Goal: Use online tool/utility: Use online tool/utility

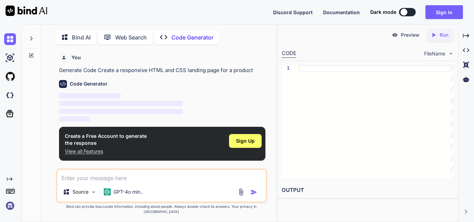
scroll to position [3, 0]
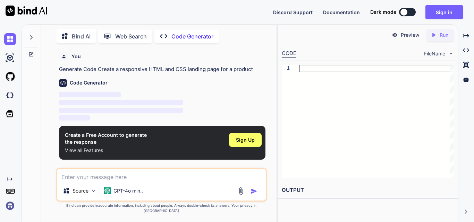
click at [304, 71] on div at bounding box center [376, 121] width 155 height 113
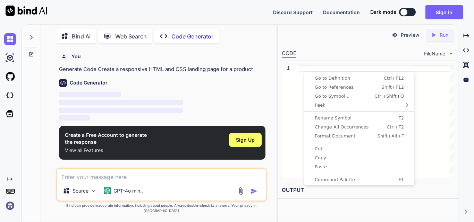
type textarea "x"
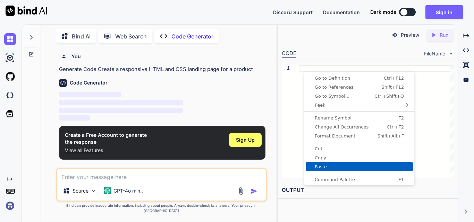
click at [321, 163] on link "Paste" at bounding box center [358, 166] width 107 height 9
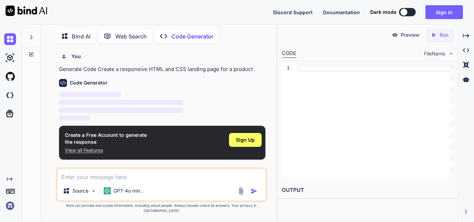
click at [329, 123] on div at bounding box center [376, 121] width 155 height 113
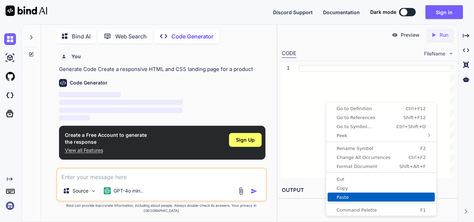
click at [339, 197] on span "Paste" at bounding box center [380, 197] width 107 height 5
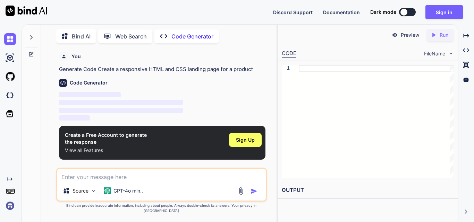
click at [434, 35] on icon at bounding box center [433, 35] width 3 height 4
click at [92, 181] on textarea at bounding box center [161, 175] width 208 height 12
paste textarea "import { useState } from 'react'; import { Button } from "/components/ui/button…"
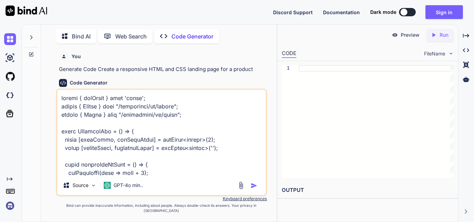
scroll to position [3047, 0]
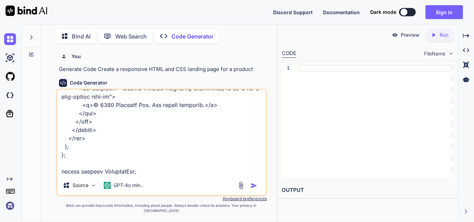
type textarea "import { useState } from 'react'; import { Button } from "/components/ui/button…"
click at [255, 188] on img "button" at bounding box center [253, 185] width 7 height 7
click at [254, 189] on img "button" at bounding box center [253, 185] width 7 height 7
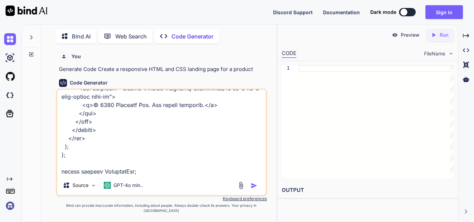
click at [254, 189] on img "button" at bounding box center [253, 185] width 7 height 7
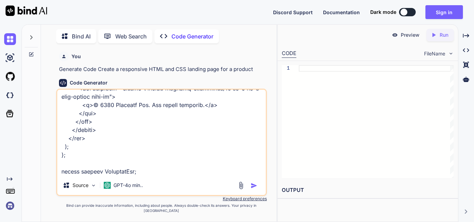
drag, startPoint x: 254, startPoint y: 191, endPoint x: 400, endPoint y: -25, distance: 260.2
click at [400, 0] on html "Discord Support Documentation Dark mode Sign in Created with Pixso. Created wit…" at bounding box center [237, 111] width 474 height 222
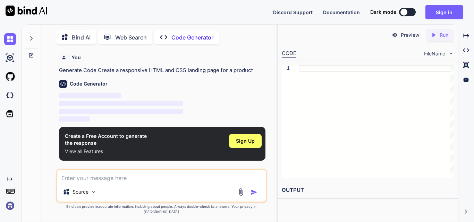
type textarea "x"
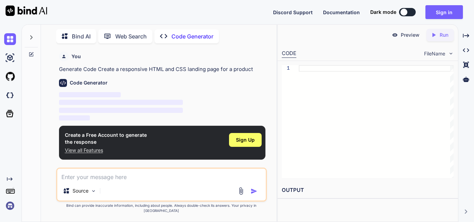
type textarea "b"
type textarea "x"
type textarea "bu"
type textarea "x"
type textarea "bui"
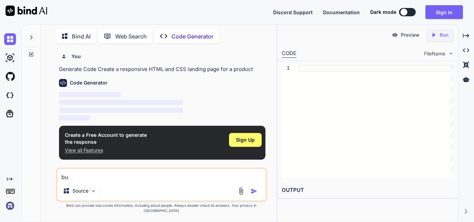
type textarea "x"
type textarea "buil"
type textarea "x"
type textarea "build"
type textarea "x"
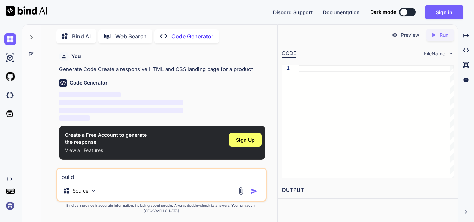
type textarea "build"
type textarea "x"
type textarea "build a"
type textarea "x"
type textarea "build a"
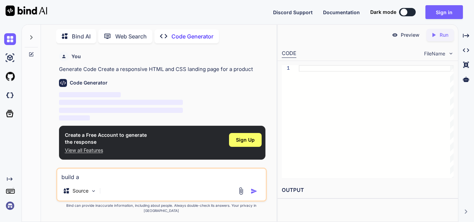
type textarea "x"
type textarea "build a w"
type textarea "x"
type textarea "build a we"
type textarea "x"
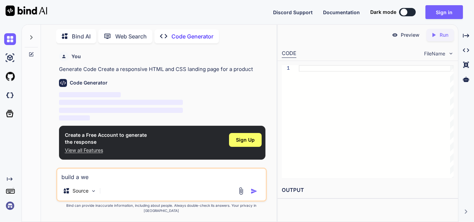
type textarea "build a web"
type textarea "x"
type textarea "build a webs"
type textarea "x"
type textarea "build a websi"
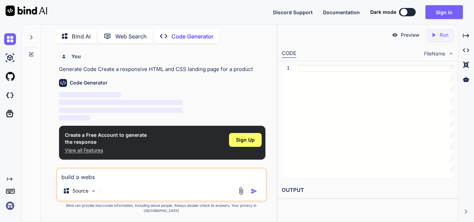
type textarea "x"
type textarea "build a websit"
type textarea "x"
type textarea "build a website"
type textarea "x"
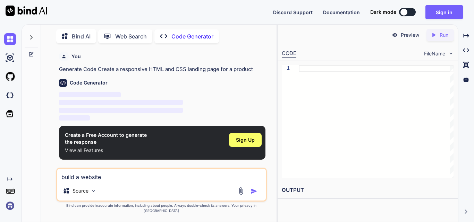
type textarea "build a website"
type textarea "x"
type textarea "build a website f"
type textarea "x"
type textarea "build a website fl"
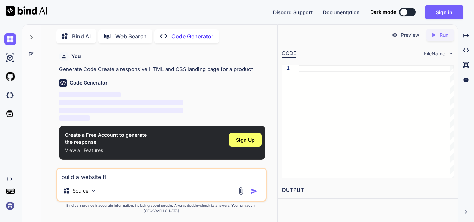
type textarea "x"
type textarea "build a website fli"
type textarea "x"
type textarea "build a website flip"
type textarea "x"
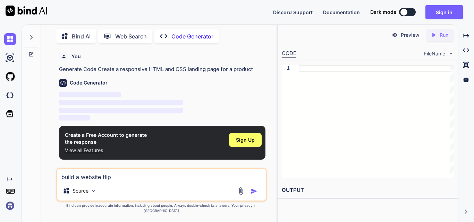
type textarea "build a website flipk"
type textarea "x"
type textarea "build a website flipka"
type textarea "x"
type textarea "build a website flipkar"
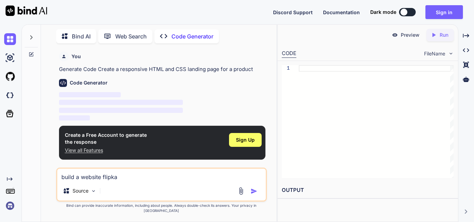
type textarea "x"
type textarea "build a website flipkart"
type textarea "x"
type textarea "build a website flipkart"
type textarea "x"
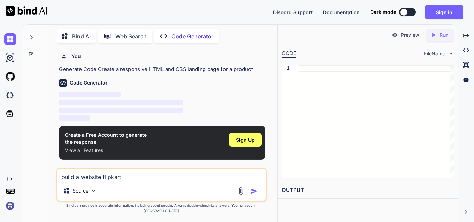
type textarea "build a website flipkart p"
type textarea "x"
type textarea "build a website flipkart pr"
type textarea "x"
type textarea "build a website flipkart pro"
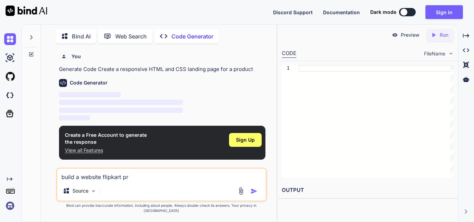
type textarea "x"
type textarea "build a website flipkart pro"
click at [252, 195] on img "button" at bounding box center [253, 191] width 7 height 7
